Goal: Transaction & Acquisition: Obtain resource

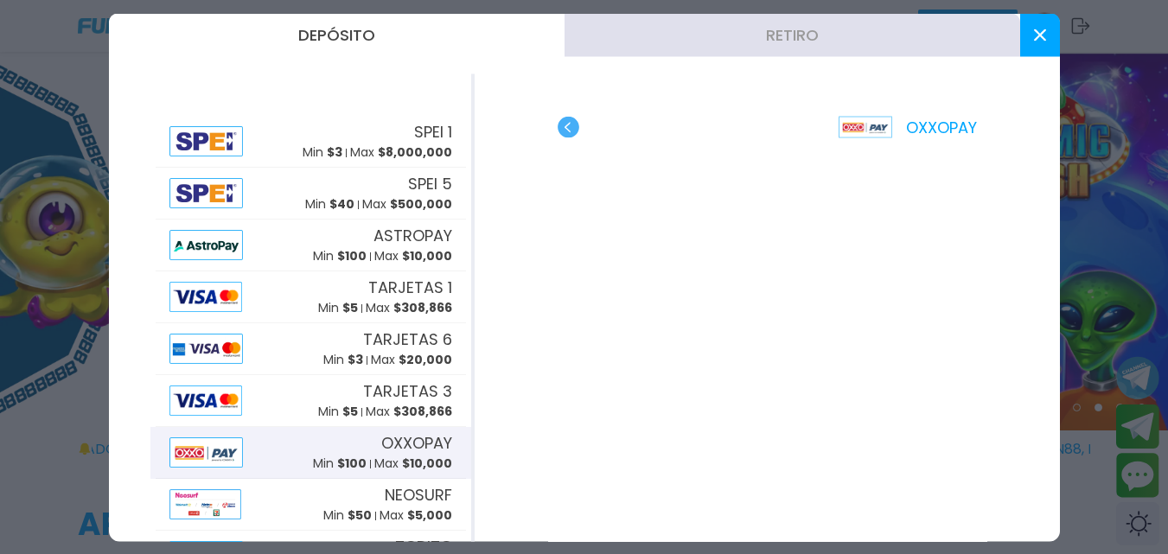
click at [1043, 31] on use at bounding box center [1039, 35] width 12 height 12
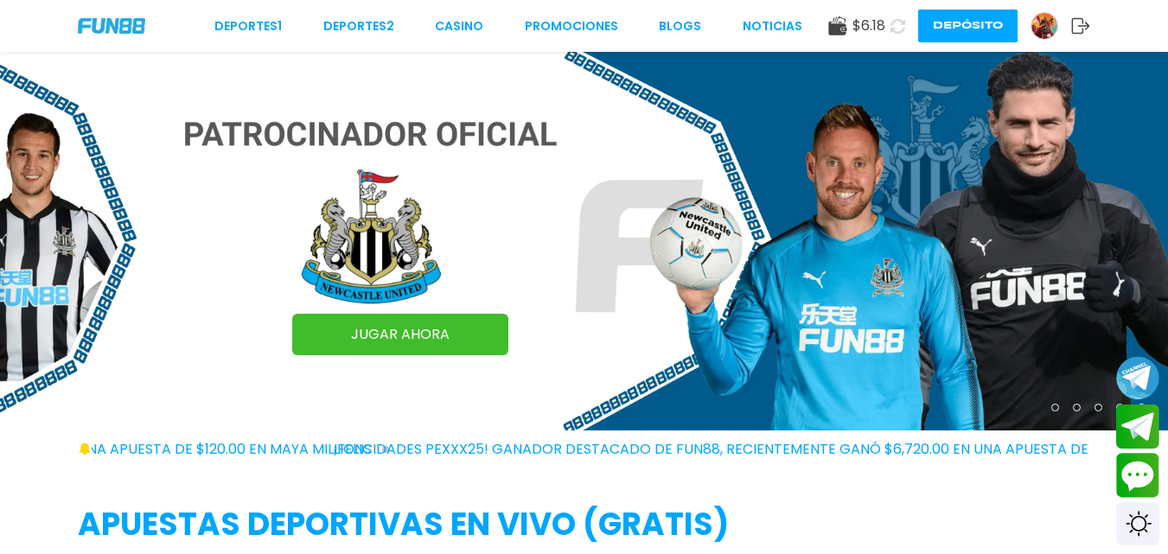
click at [902, 33] on icon at bounding box center [897, 26] width 15 height 15
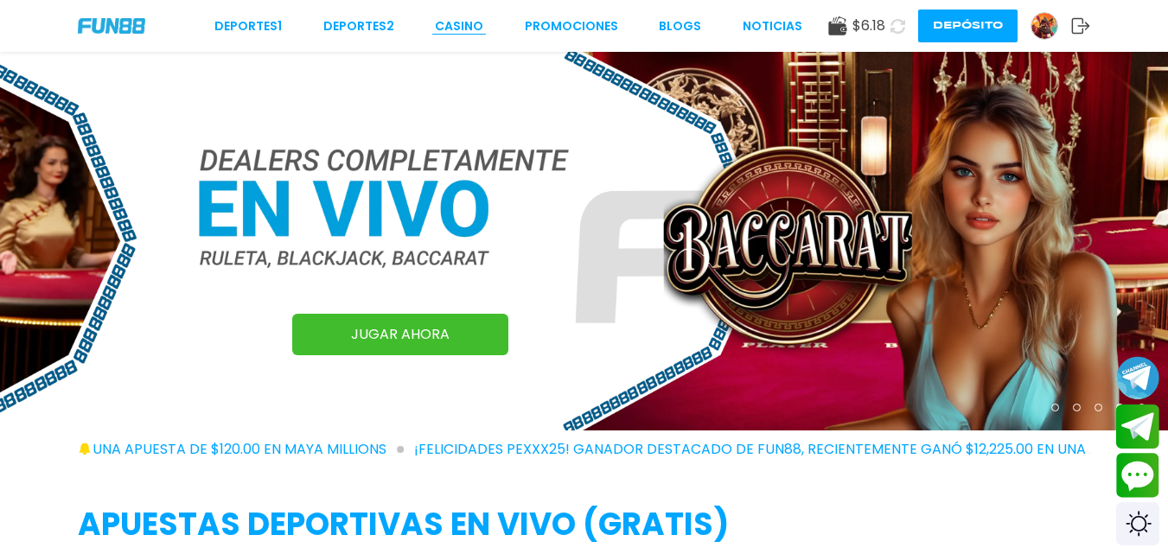
click at [458, 30] on link "CASINO" at bounding box center [459, 26] width 48 height 18
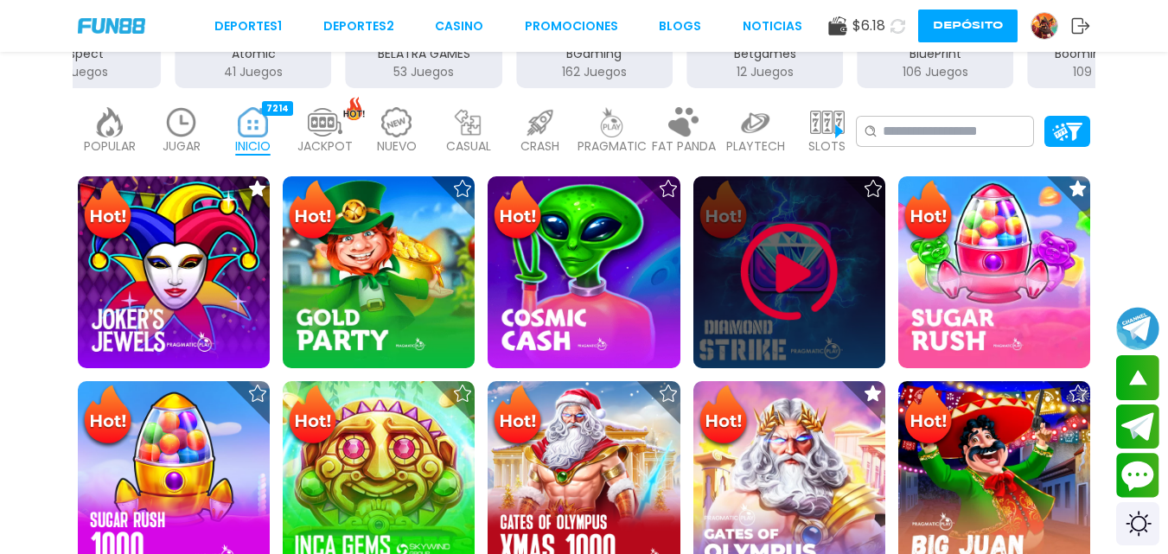
scroll to position [415, 0]
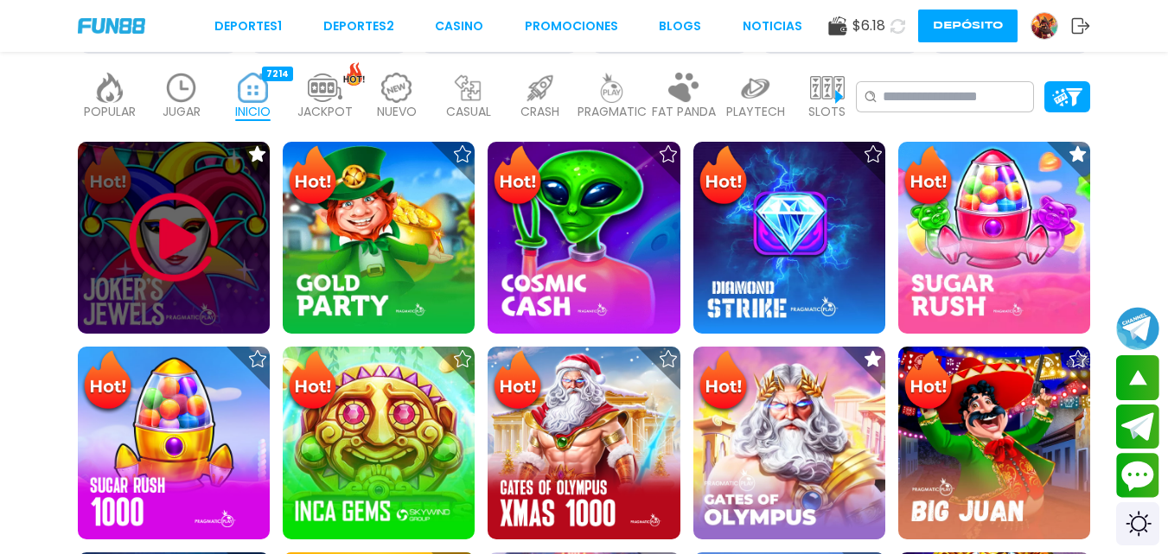
click at [165, 227] on img at bounding box center [174, 238] width 104 height 104
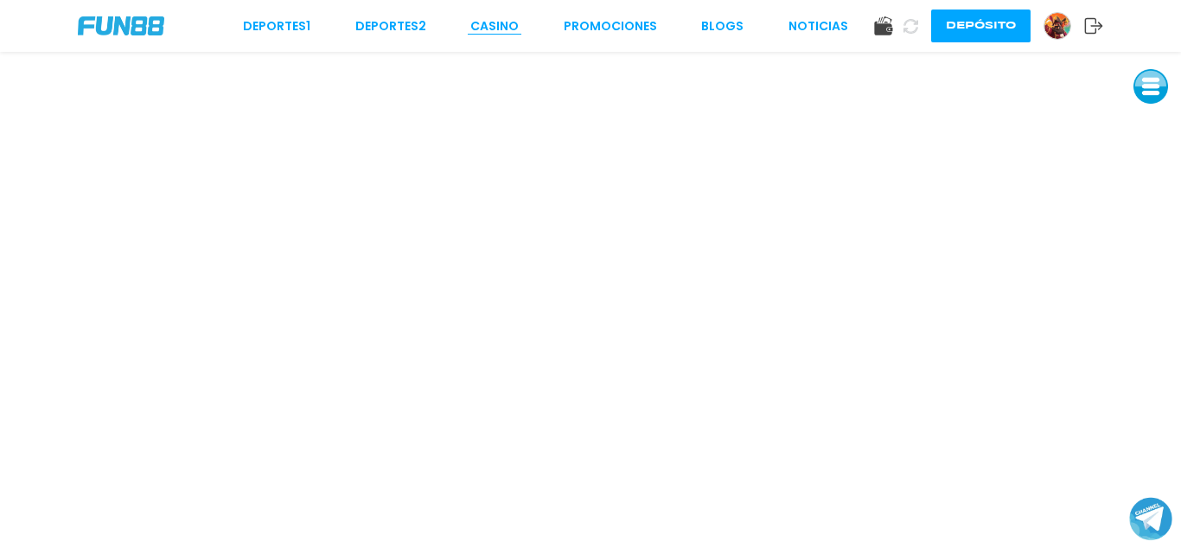
click at [489, 28] on link "CASINO" at bounding box center [494, 26] width 48 height 18
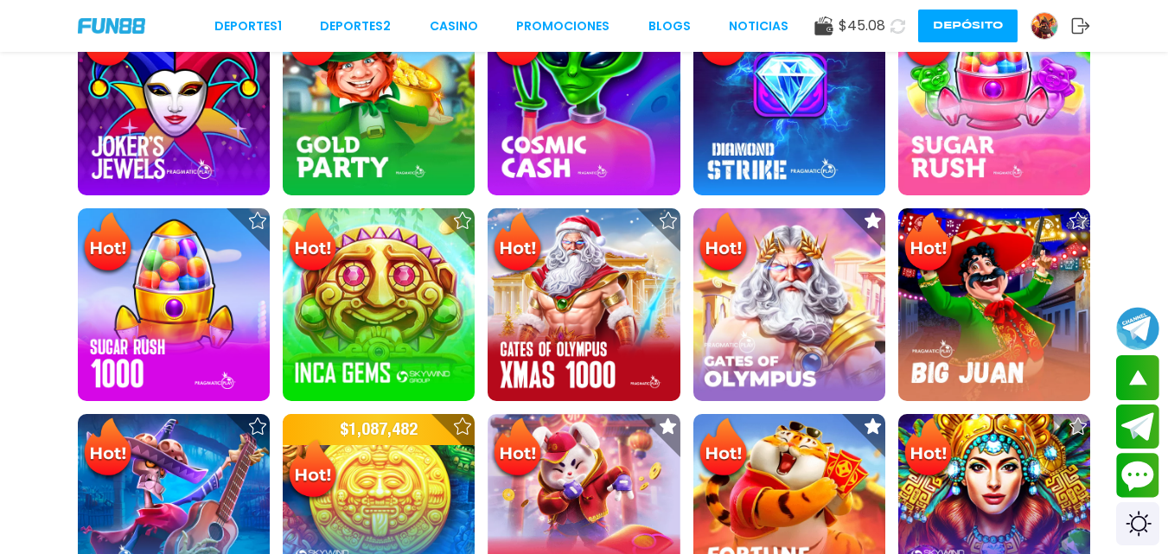
scroll to position [588, 0]
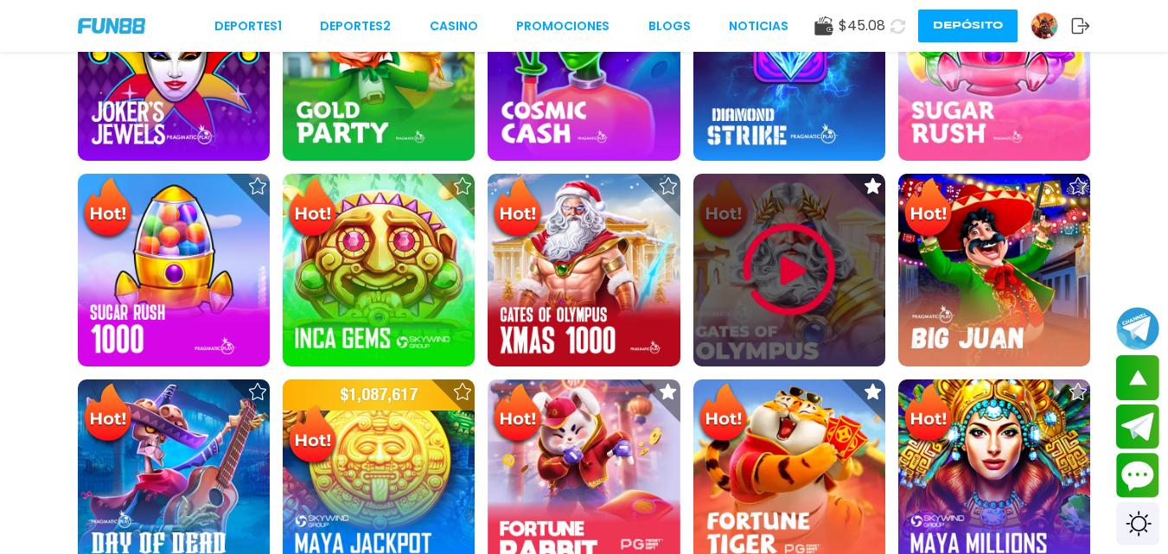
click at [795, 255] on img at bounding box center [789, 270] width 104 height 104
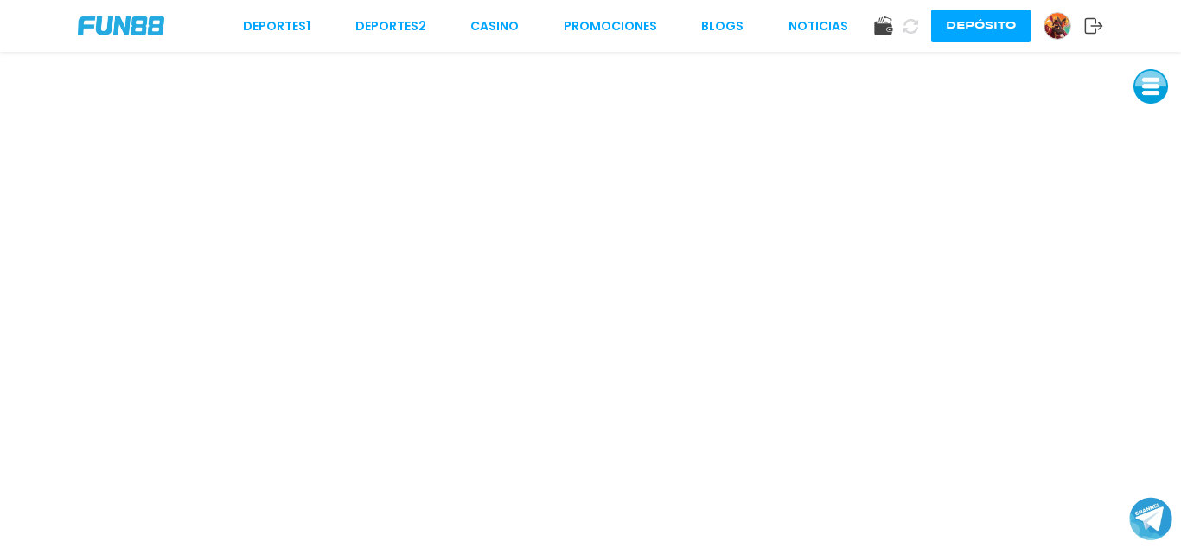
click at [1059, 21] on img at bounding box center [1057, 26] width 26 height 26
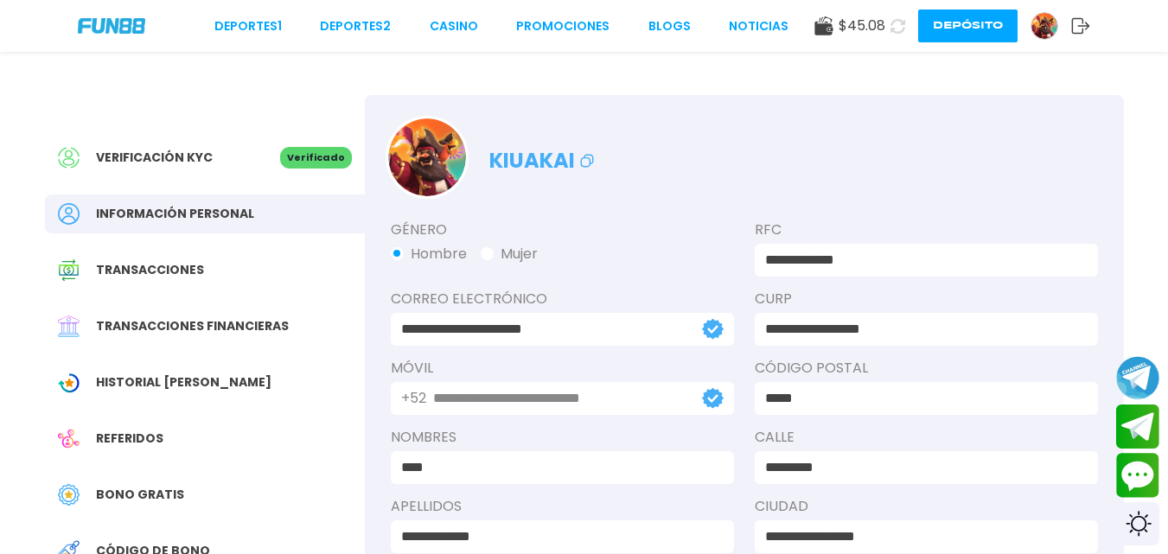
click at [162, 491] on span "Bono Gratis" at bounding box center [140, 495] width 88 height 18
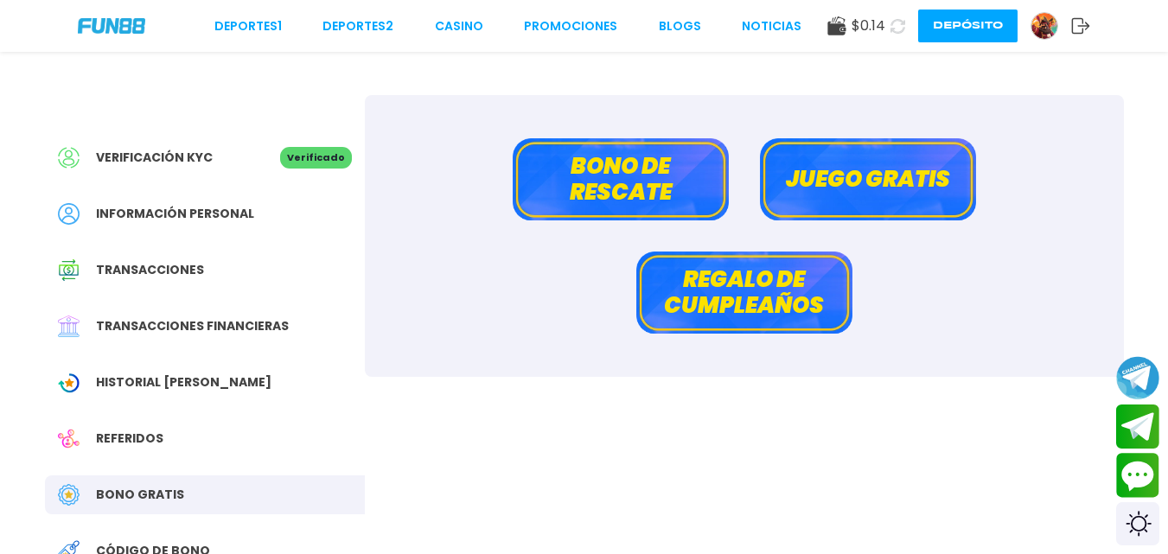
click at [590, 182] on button "Bono de rescate" at bounding box center [621, 179] width 216 height 82
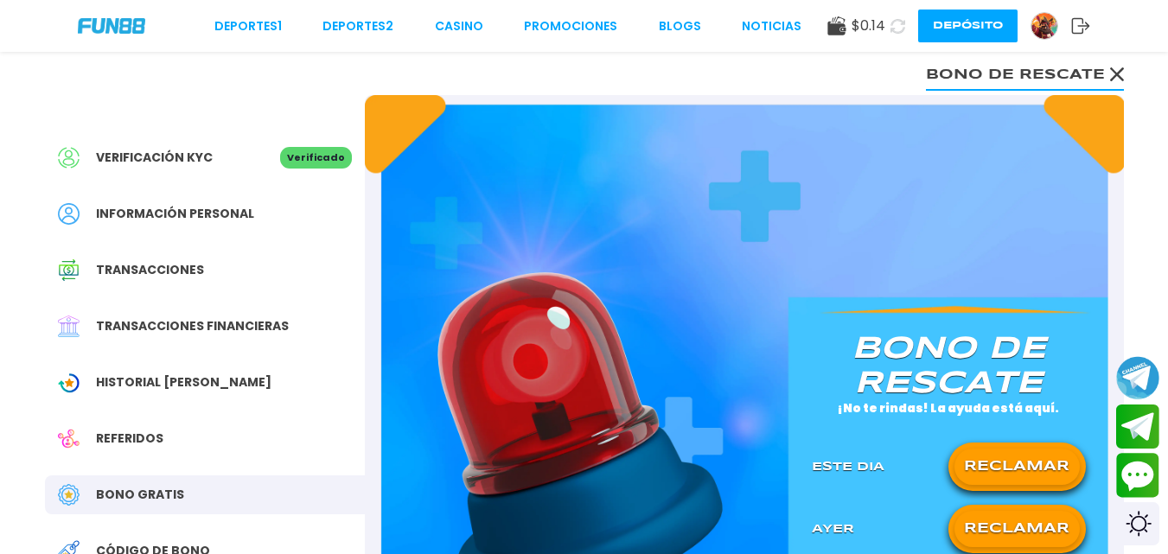
click at [1019, 470] on button "RECLAMAR" at bounding box center [1016, 467] width 125 height 36
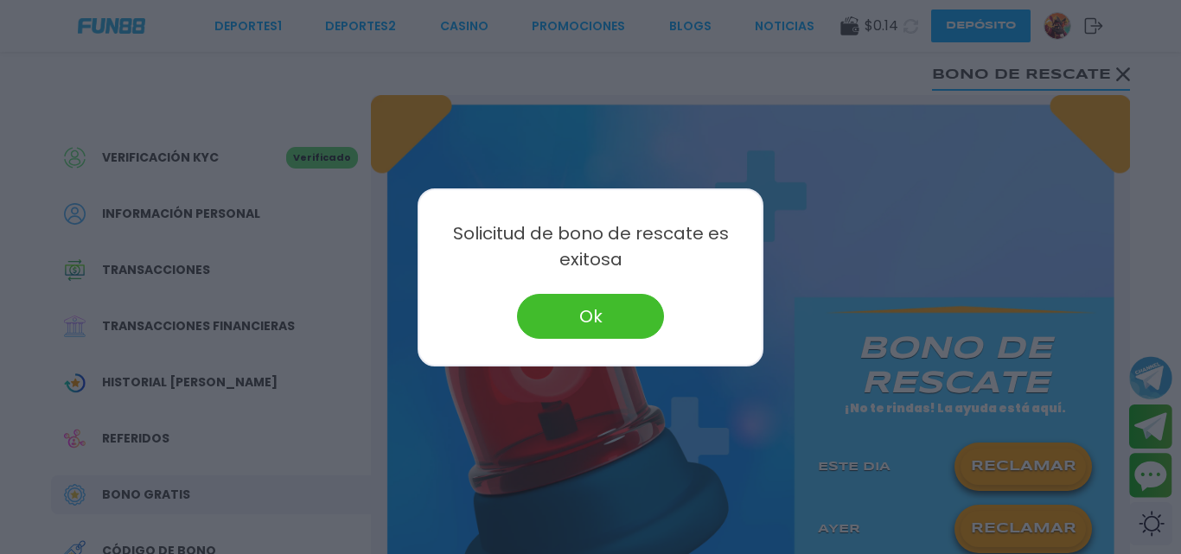
click at [586, 309] on button "Ok" at bounding box center [590, 316] width 147 height 45
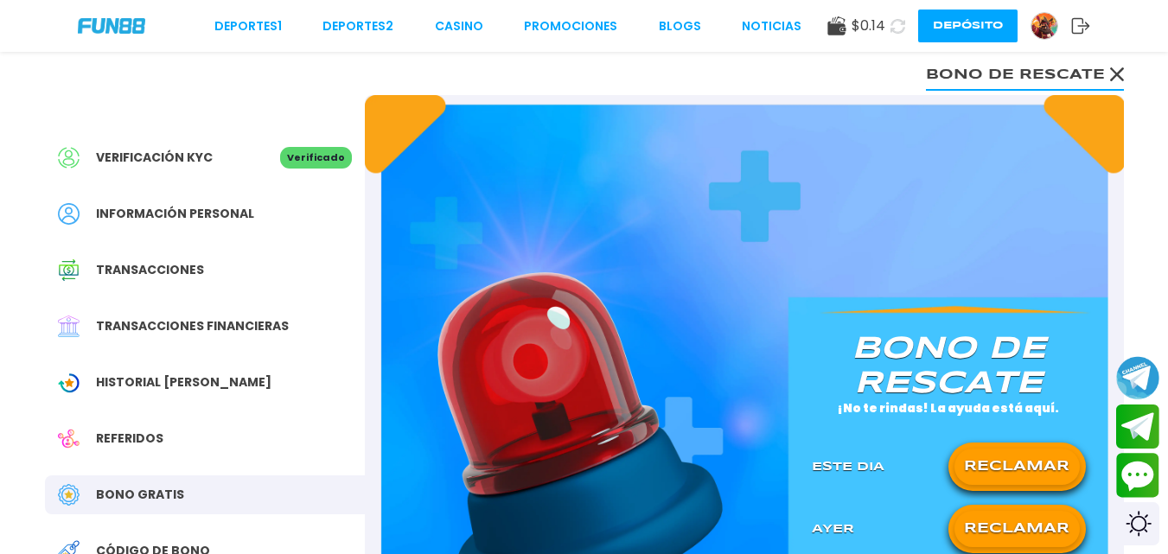
click at [991, 526] on button "RECLAMAR" at bounding box center [1016, 529] width 125 height 36
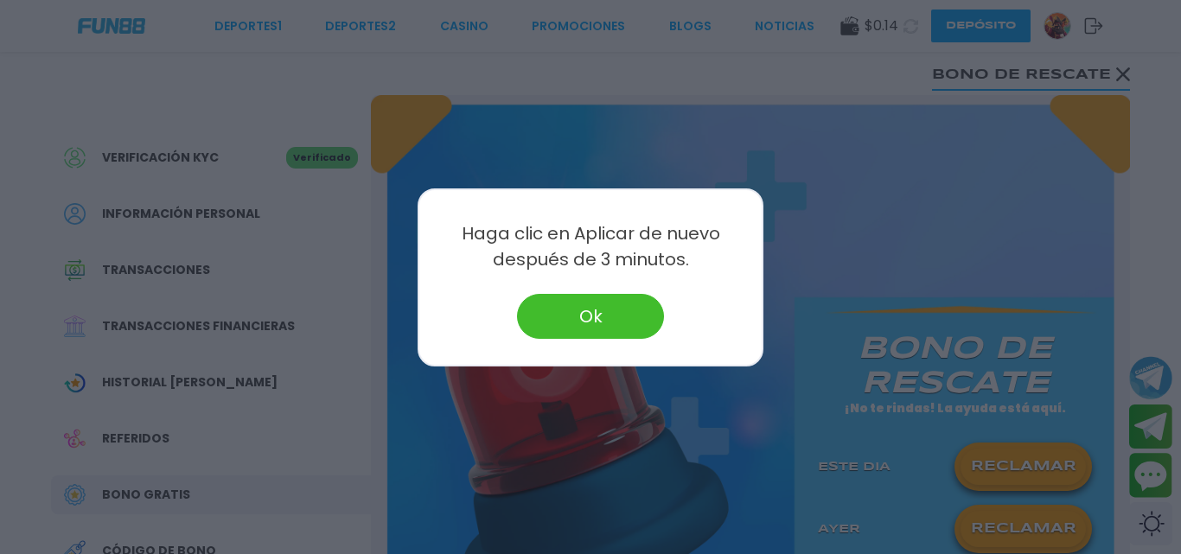
click at [615, 318] on button "Ok" at bounding box center [590, 316] width 147 height 45
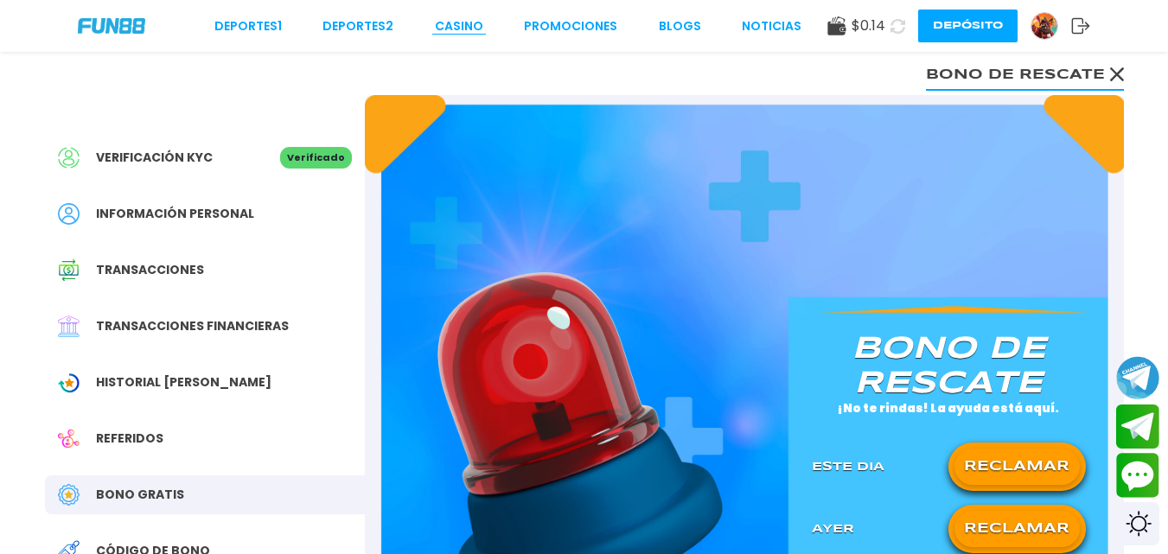
click at [456, 29] on link "CASINO" at bounding box center [459, 26] width 48 height 18
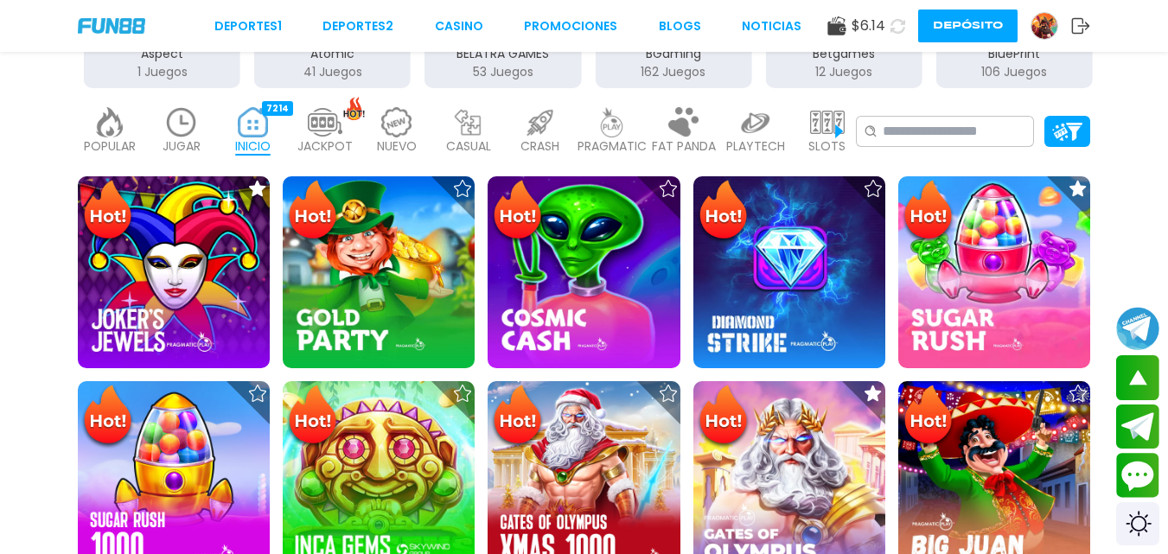
scroll to position [484, 0]
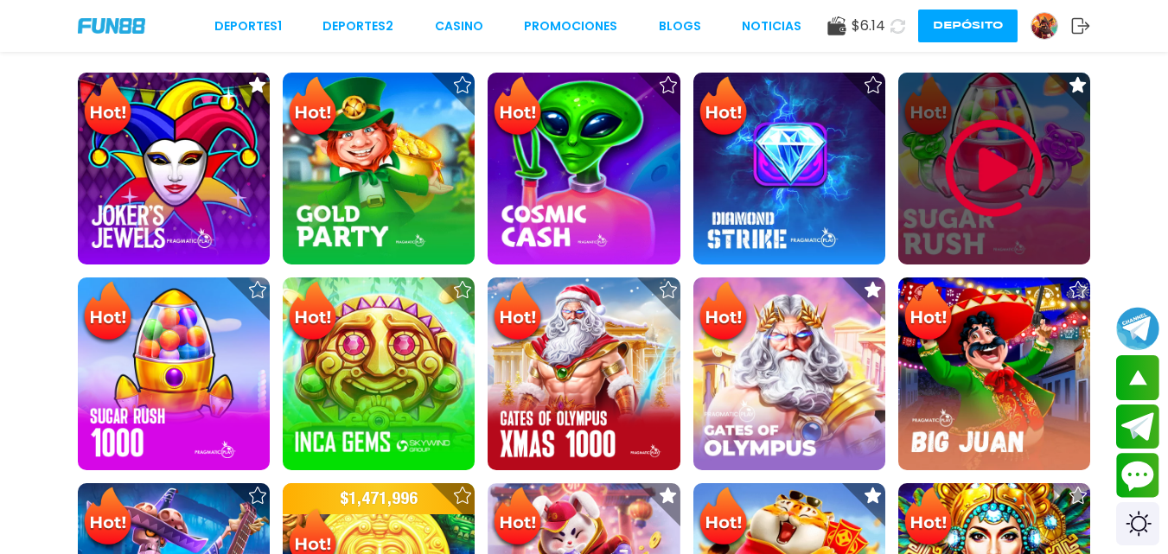
click at [980, 164] on img at bounding box center [994, 169] width 104 height 104
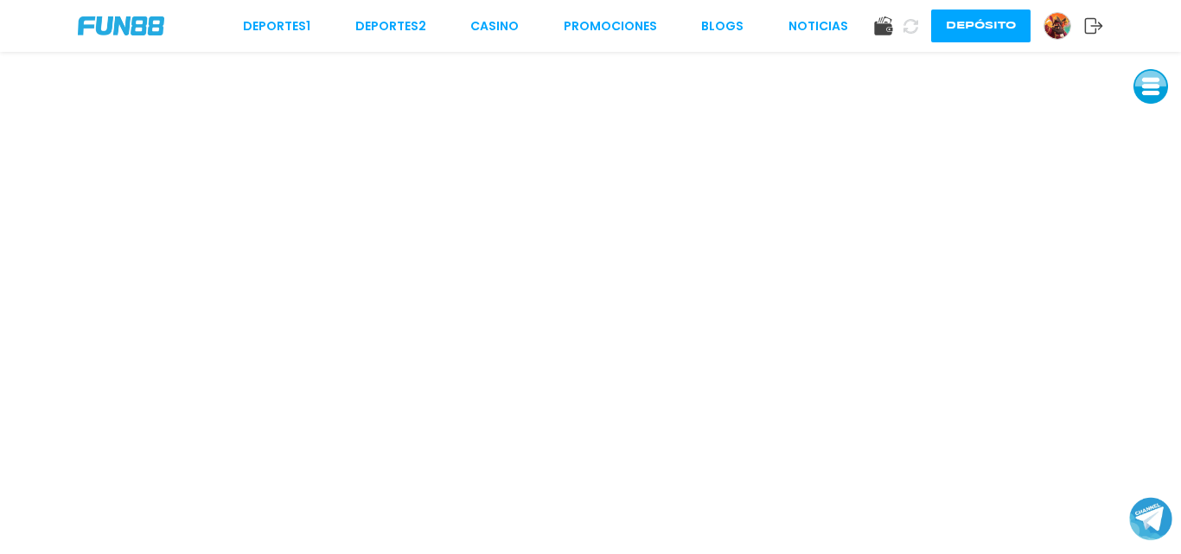
click at [1052, 19] on img at bounding box center [1057, 26] width 26 height 26
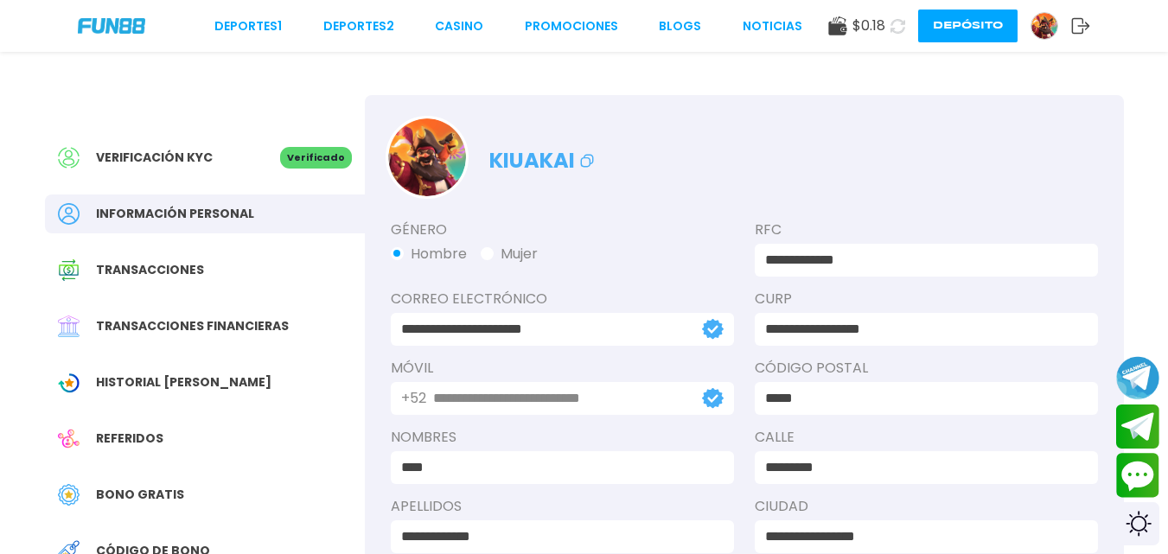
click at [158, 492] on span "Bono Gratis" at bounding box center [140, 495] width 88 height 18
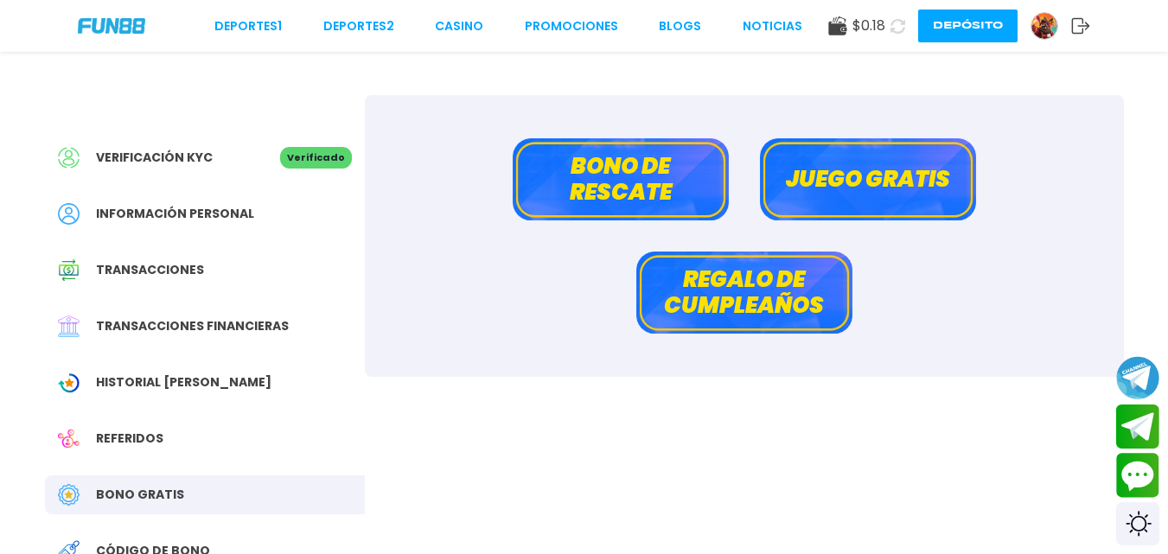
click at [866, 167] on button "Juego gratis" at bounding box center [868, 179] width 216 height 82
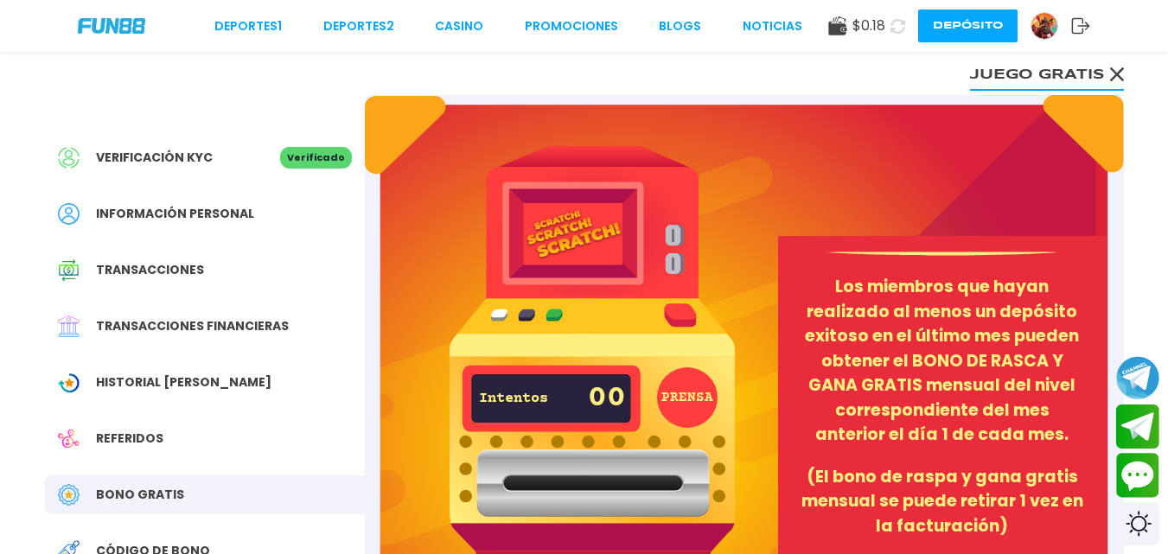
click at [669, 388] on button "PRENSA" at bounding box center [687, 397] width 61 height 61
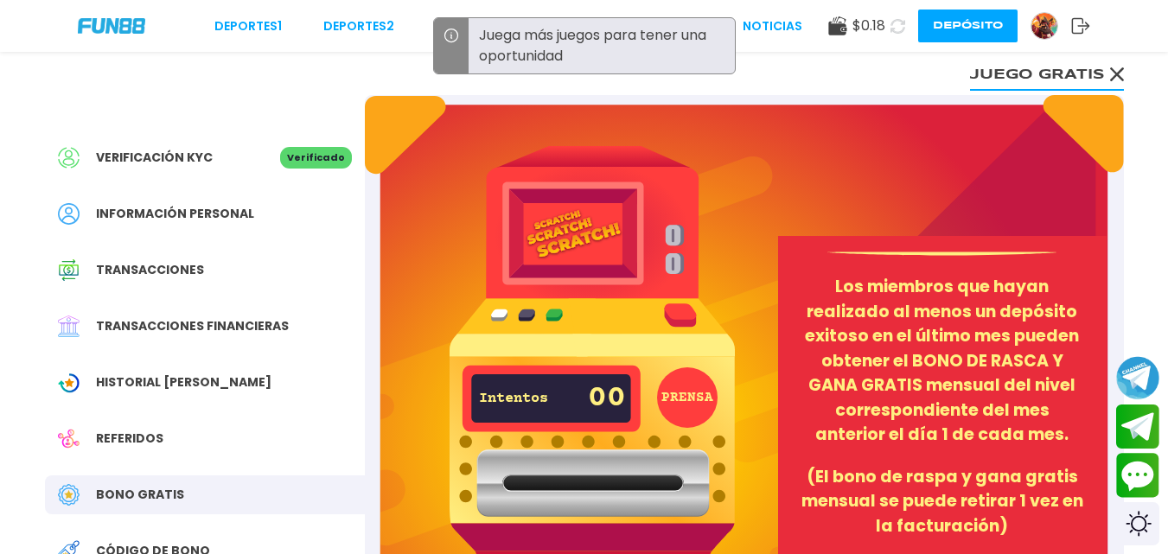
click at [669, 388] on button "PRENSA" at bounding box center [687, 397] width 61 height 61
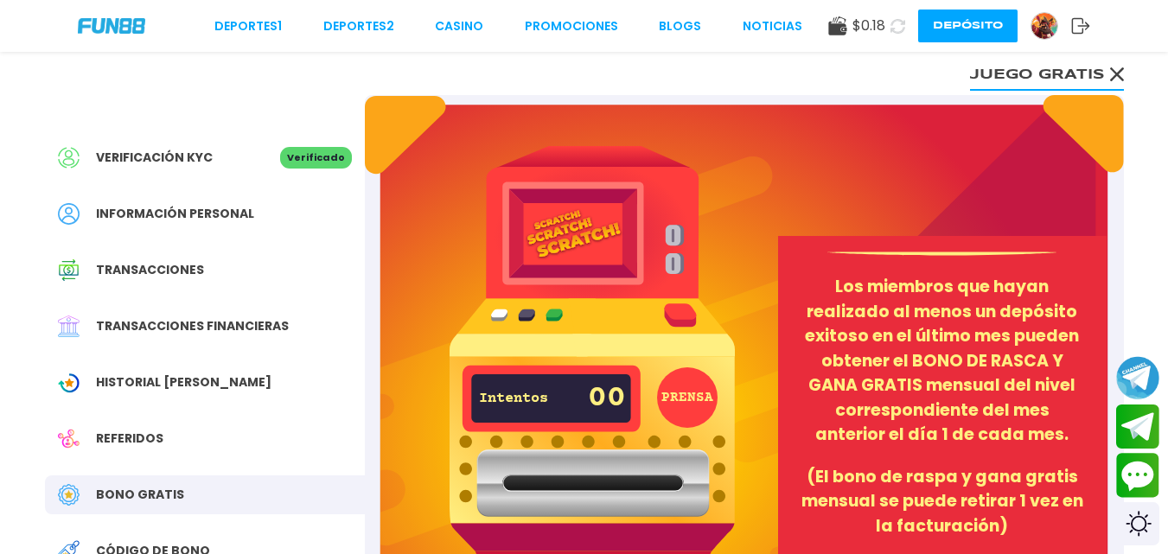
click at [1119, 73] on icon at bounding box center [1117, 74] width 14 height 14
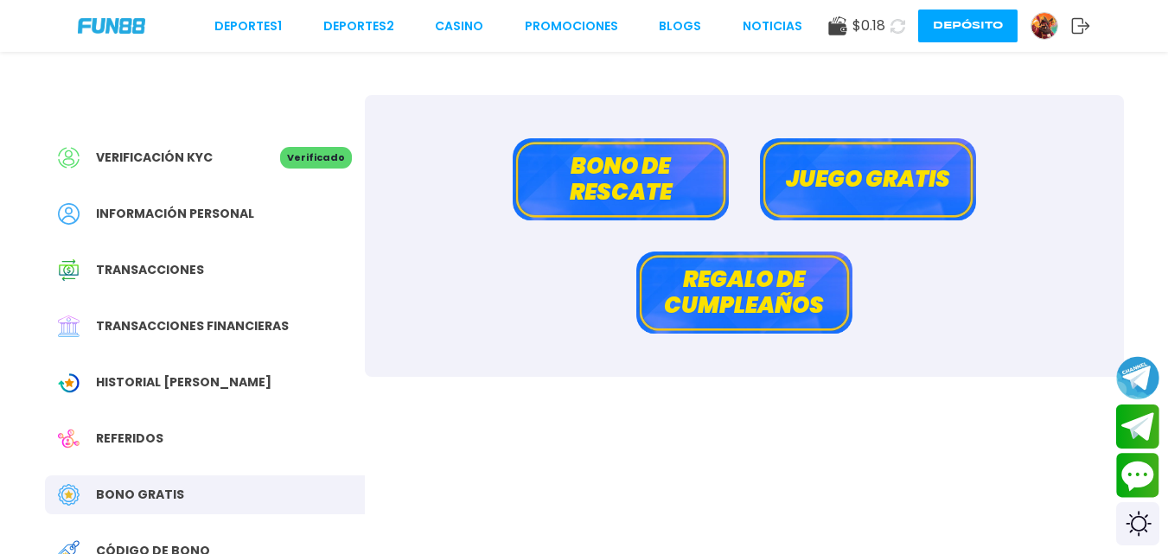
click at [681, 209] on button "Bono de rescate" at bounding box center [621, 179] width 216 height 82
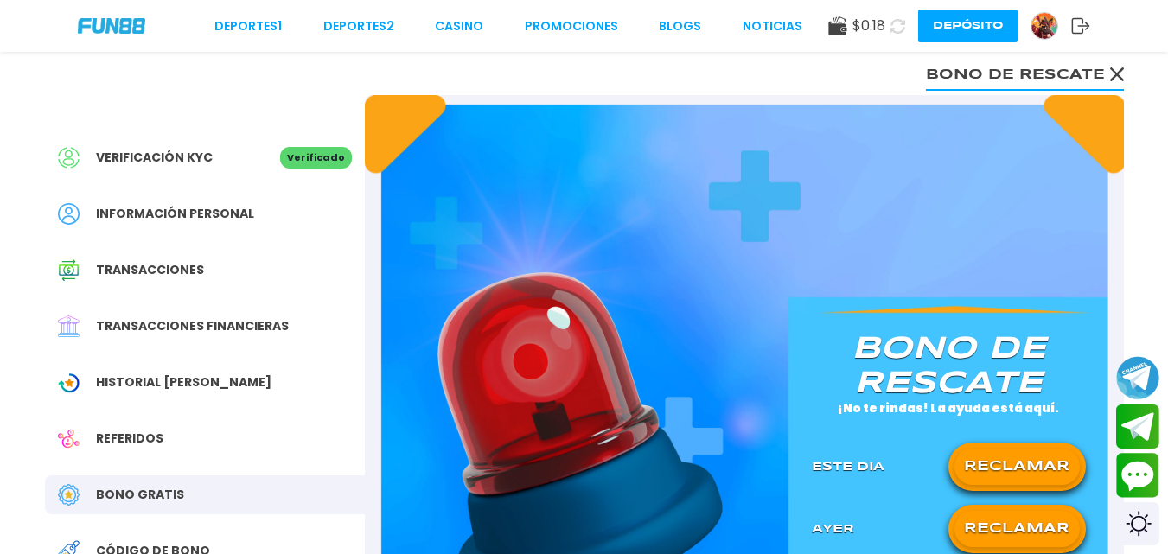
click at [1007, 520] on button "RECLAMAR" at bounding box center [1016, 529] width 125 height 36
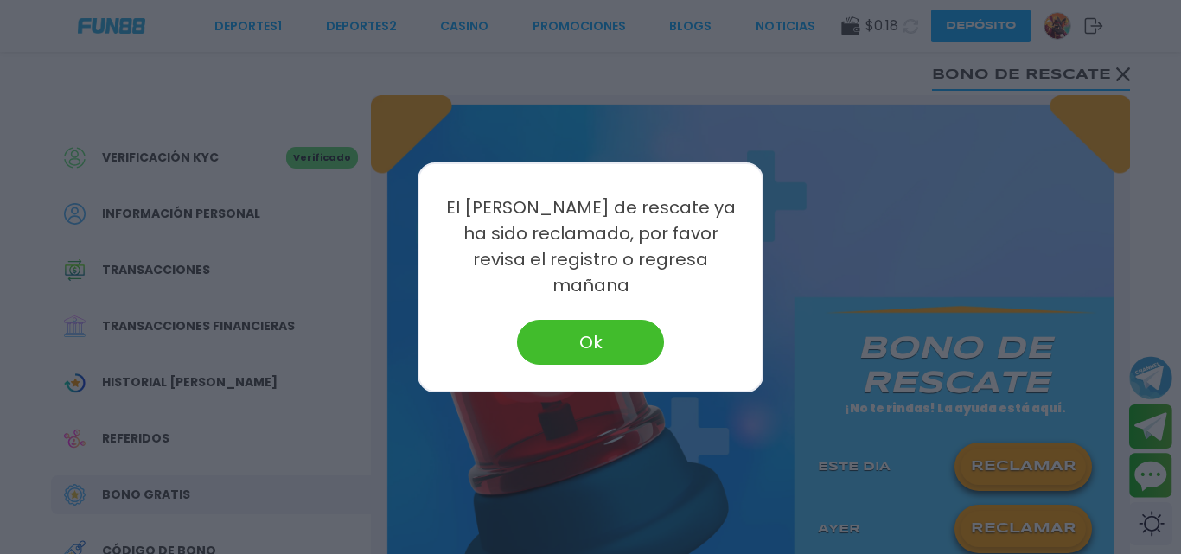
click at [565, 321] on button "Ok" at bounding box center [590, 342] width 147 height 45
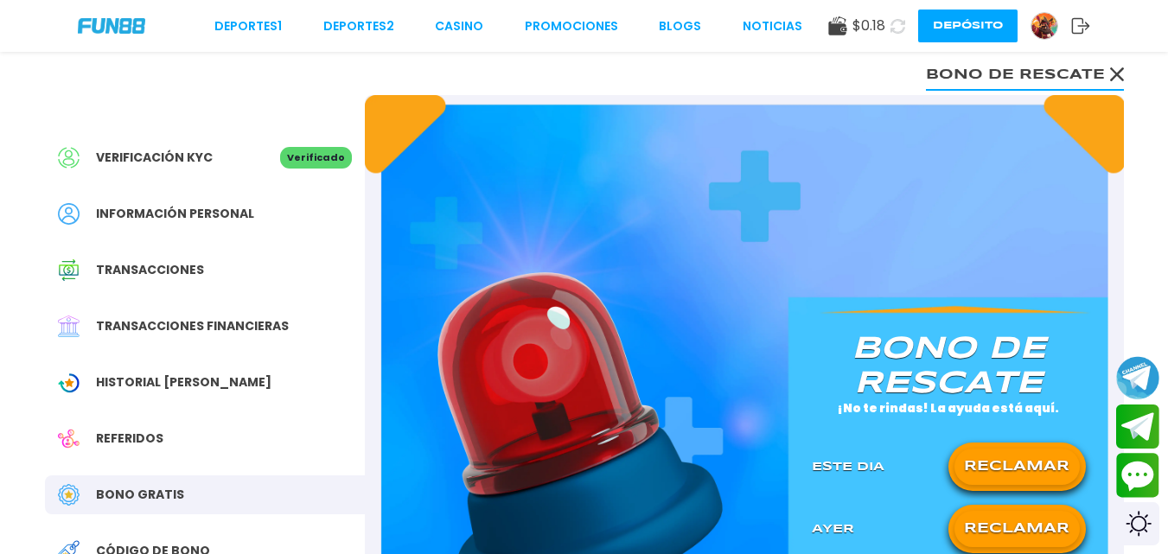
click at [1117, 74] on use at bounding box center [1116, 74] width 14 height 14
